Goal: Task Accomplishment & Management: Use online tool/utility

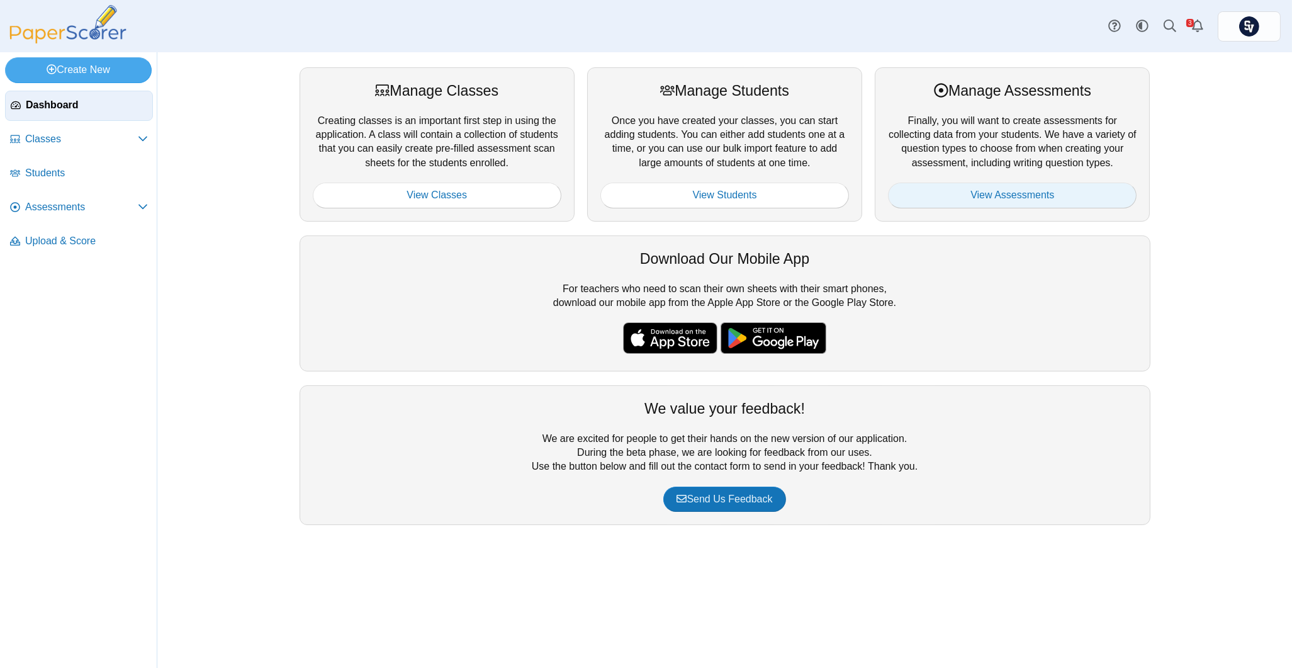
drag, startPoint x: 0, startPoint y: 0, endPoint x: 1052, endPoint y: 200, distance: 1070.8
click at [1052, 200] on link "View Assessments" at bounding box center [1012, 195] width 249 height 25
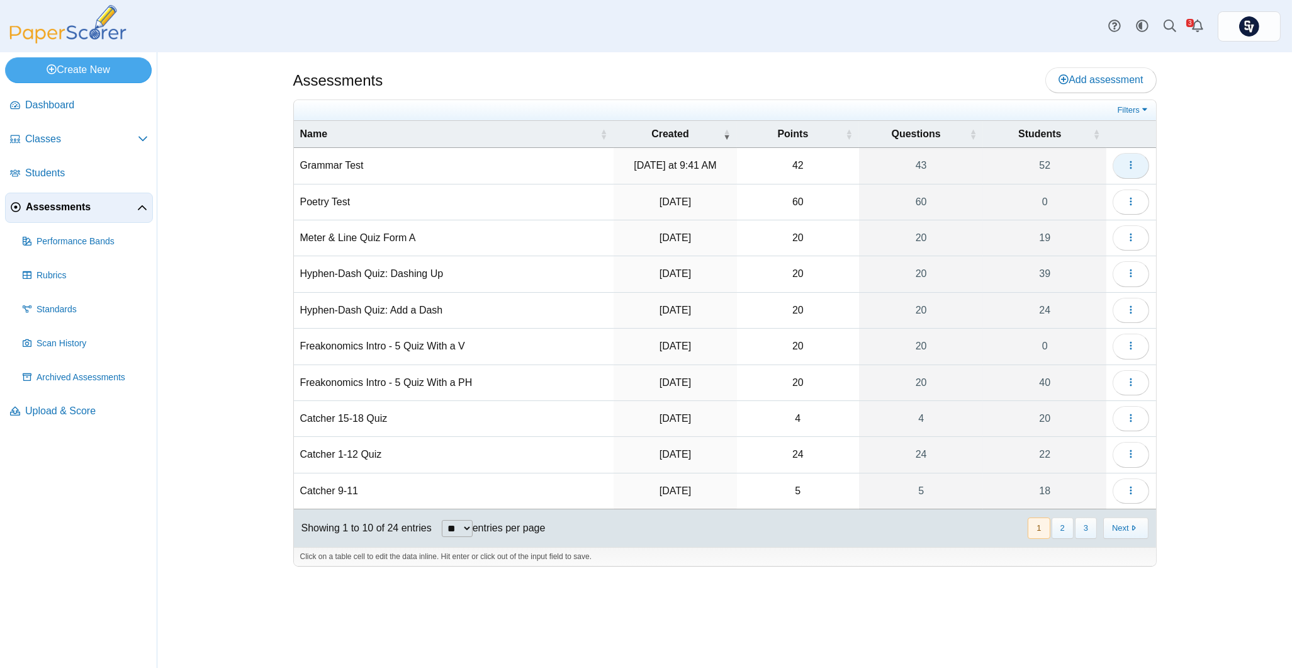
click at [1123, 162] on button "button" at bounding box center [1131, 165] width 37 height 25
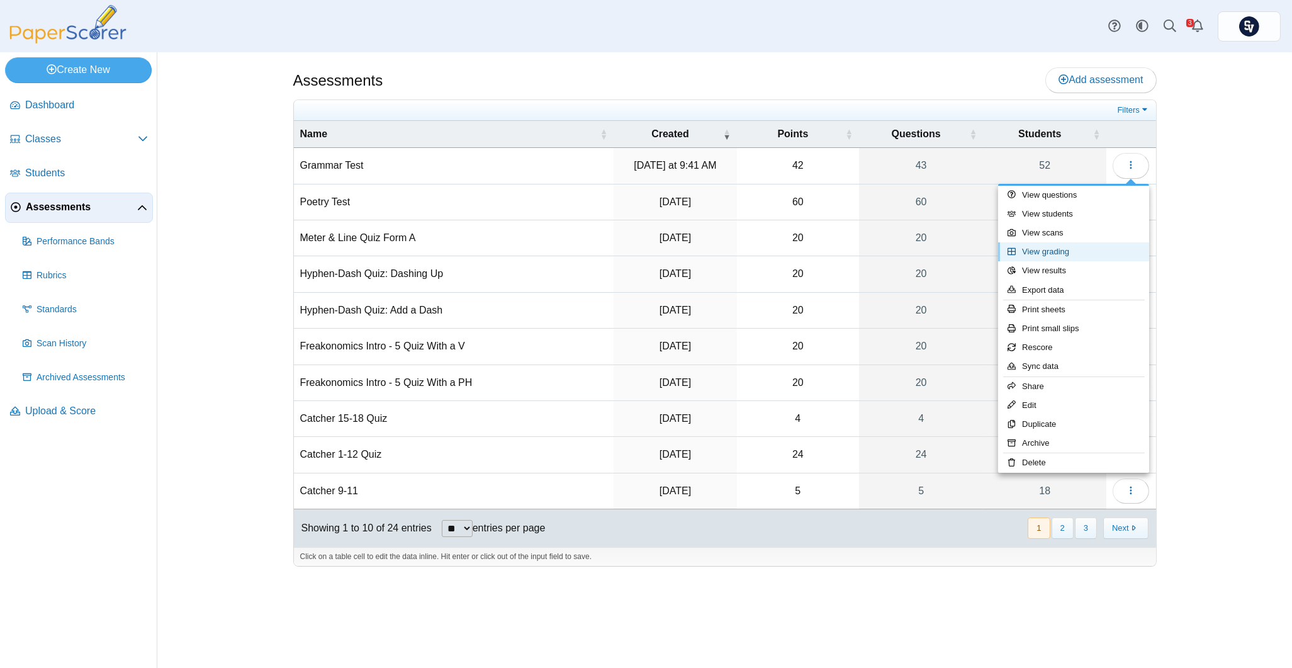
click at [1087, 254] on link "View grading" at bounding box center [1073, 251] width 151 height 19
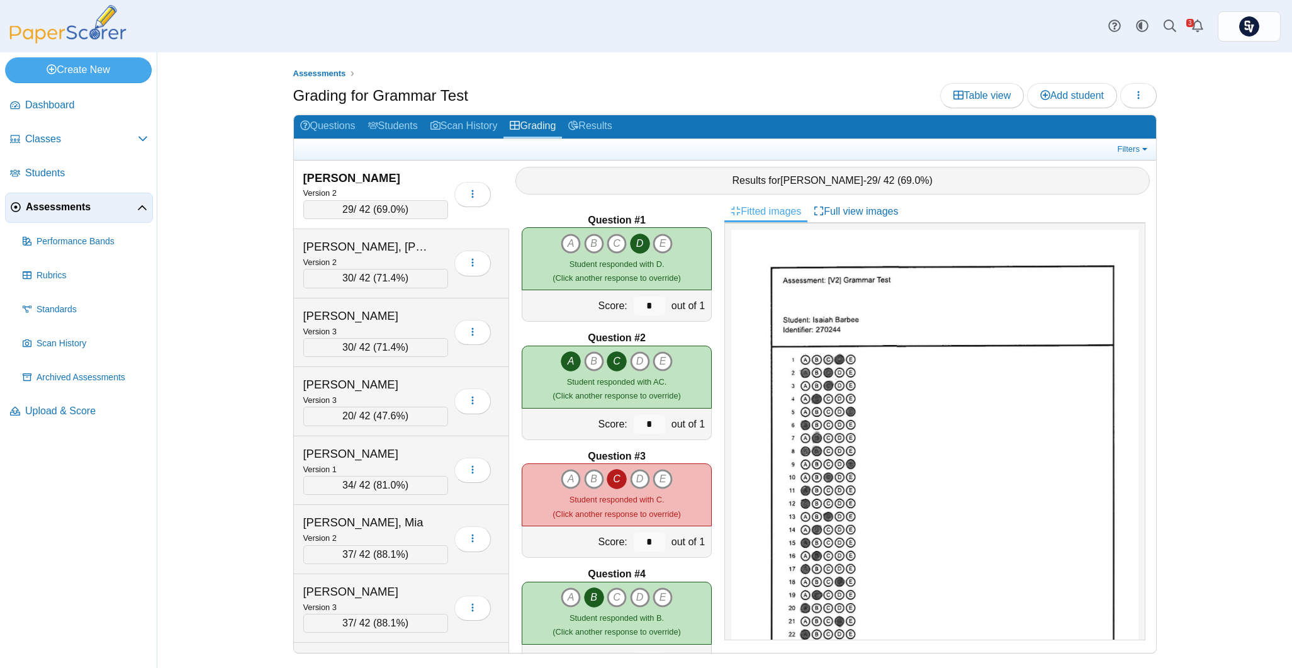
click at [1168, 148] on div "Assessments Grading for Grammar Test Table view Add student Loading… 29" at bounding box center [725, 360] width 944 height 616
click at [1144, 149] on link "Filters" at bounding box center [1134, 149] width 38 height 13
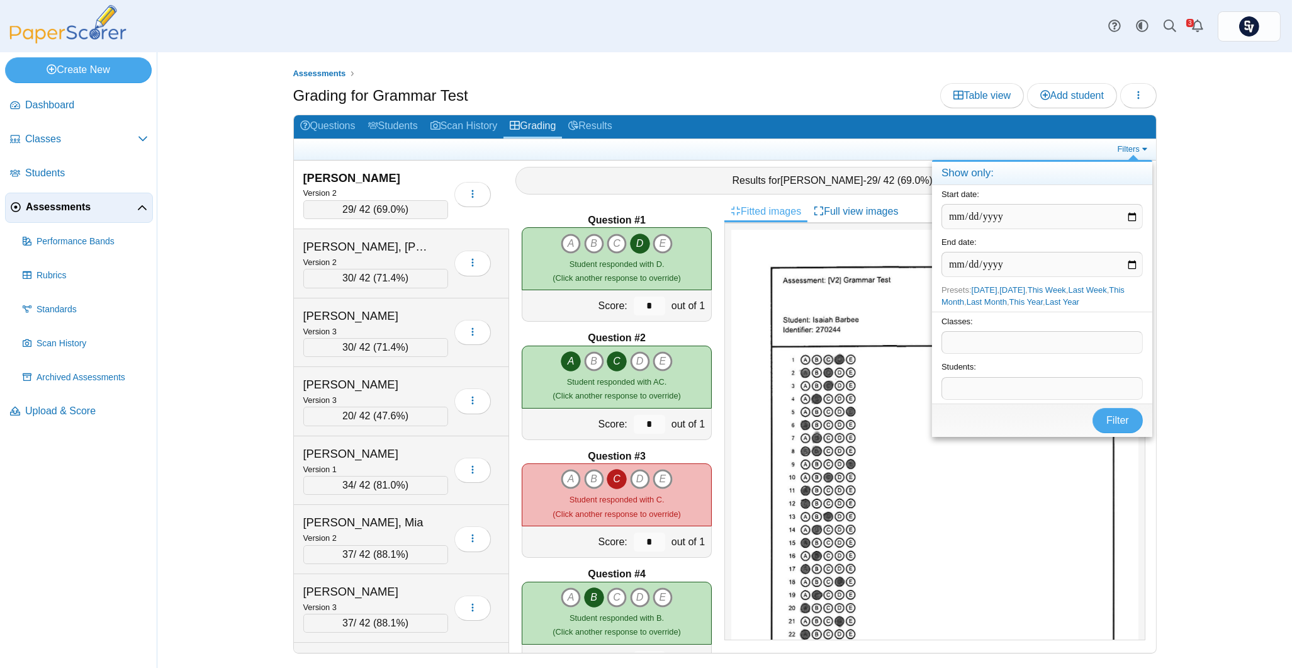
click at [981, 333] on span at bounding box center [1042, 342] width 200 height 21
click at [1112, 416] on span "Filter" at bounding box center [1118, 420] width 23 height 11
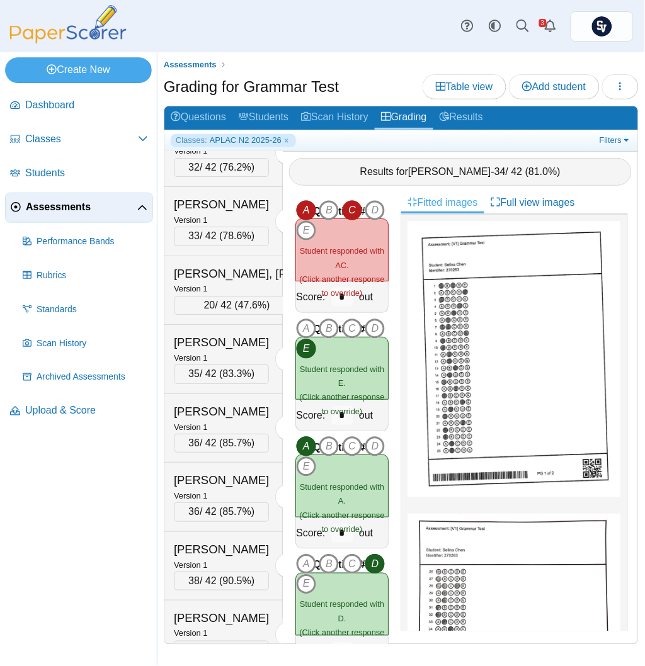
scroll to position [402, 0]
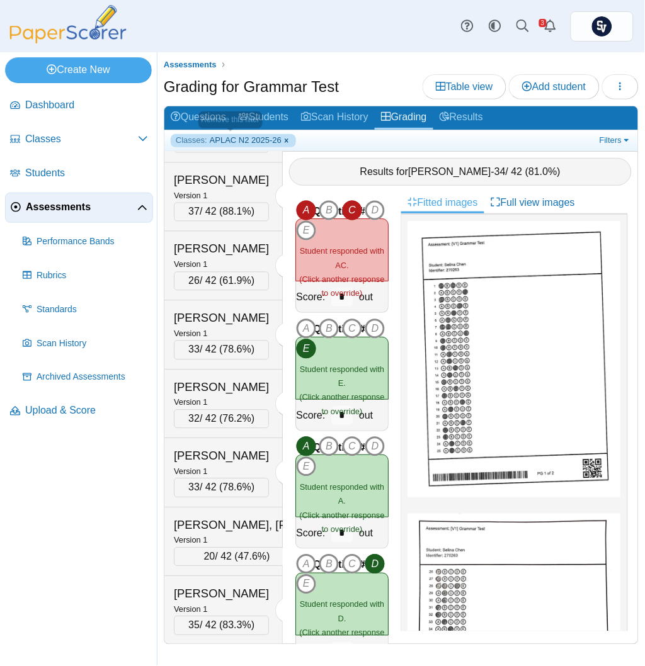
click at [280, 138] on link "Classes: APLAC N2 2025-26" at bounding box center [233, 140] width 125 height 13
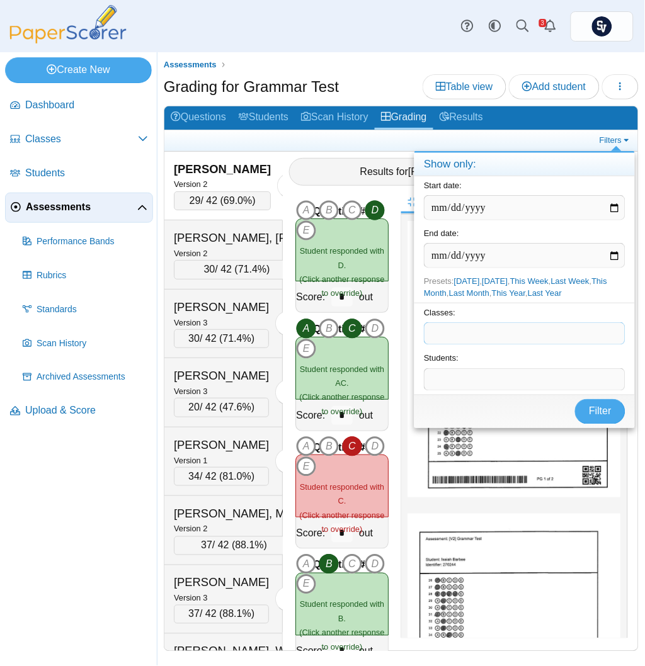
click at [478, 326] on span at bounding box center [524, 333] width 200 height 21
click at [594, 419] on button "Filter" at bounding box center [600, 411] width 50 height 25
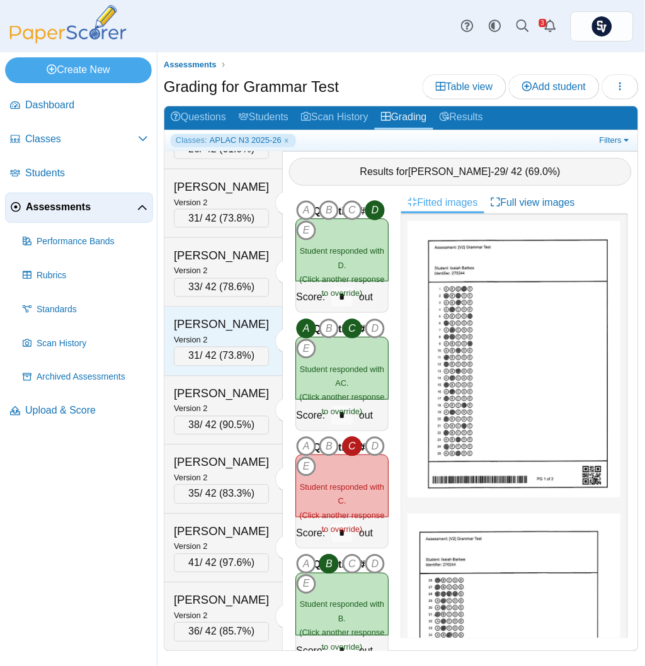
scroll to position [1204, 0]
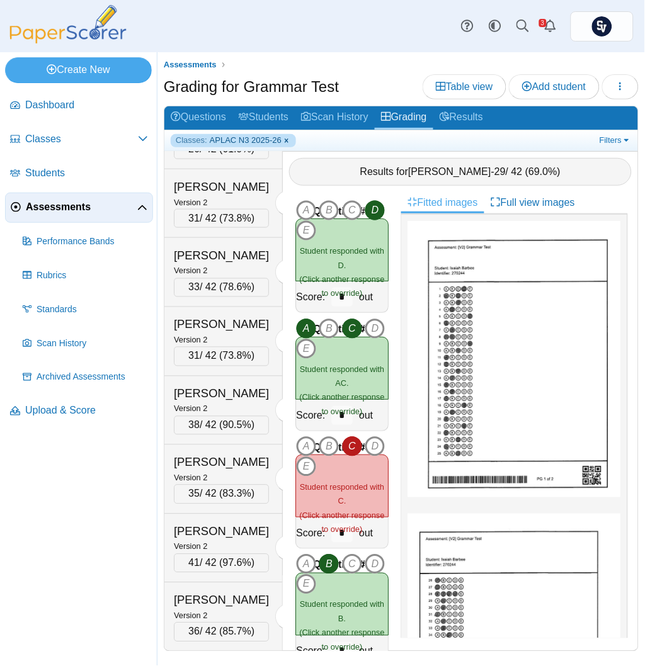
click at [281, 139] on link "Classes: APLAC N3 2025-26" at bounding box center [233, 140] width 125 height 13
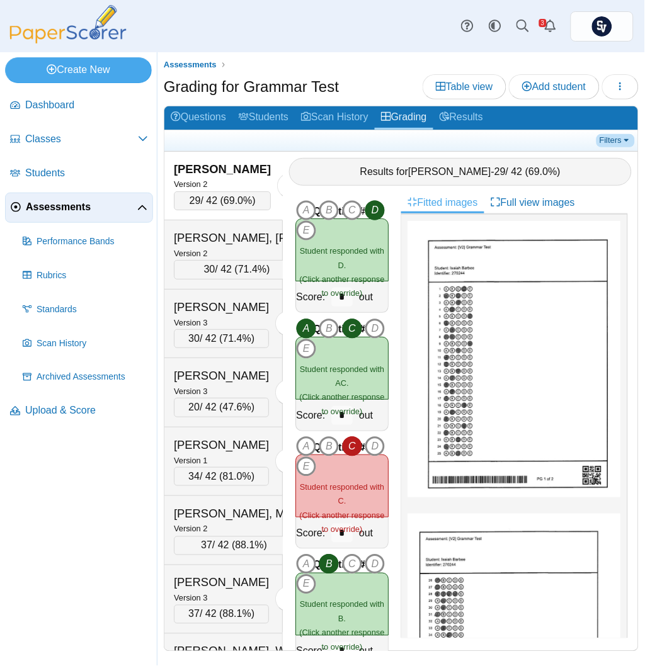
click at [606, 140] on link "Filters" at bounding box center [615, 140] width 38 height 13
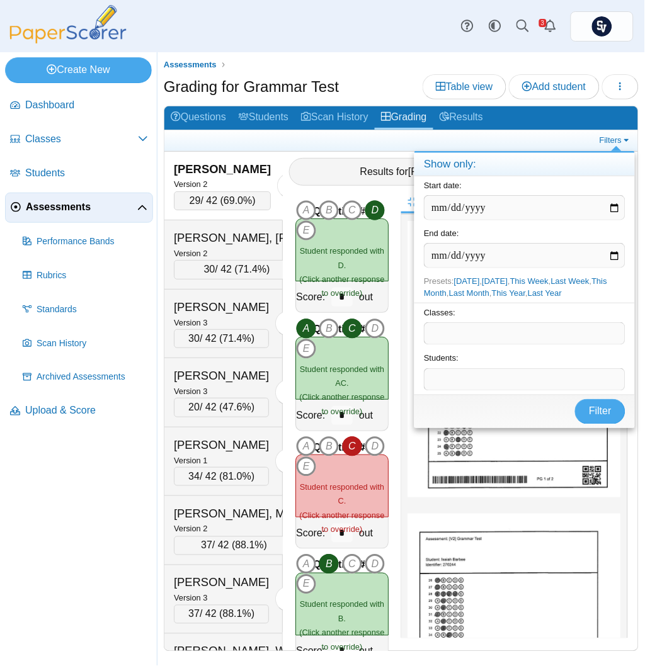
click at [486, 329] on span at bounding box center [524, 333] width 200 height 21
click at [590, 415] on span "Filter" at bounding box center [600, 411] width 23 height 11
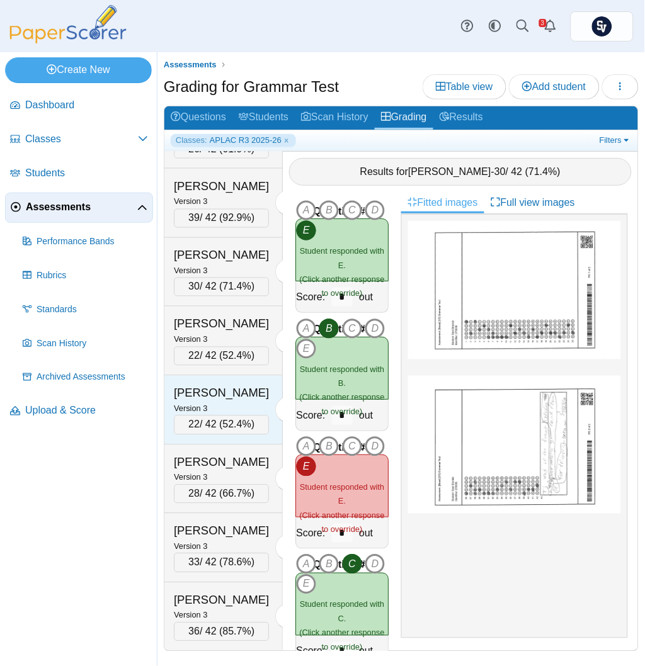
scroll to position [419, 0]
